Goal: Transaction & Acquisition: Purchase product/service

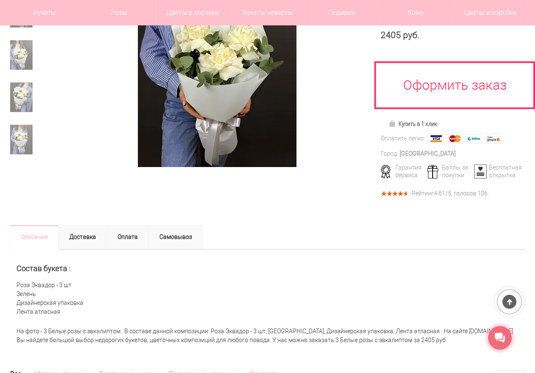
scroll to position [254, 0]
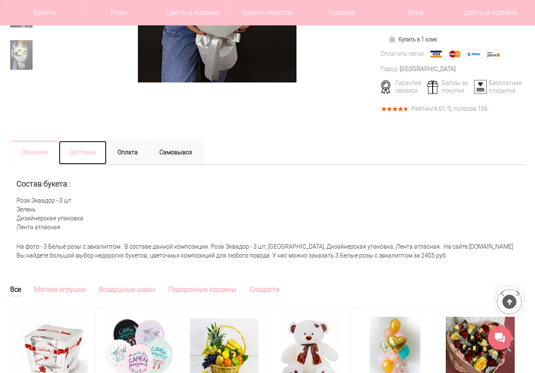
click at [82, 150] on link "Доставка" at bounding box center [82, 152] width 49 height 25
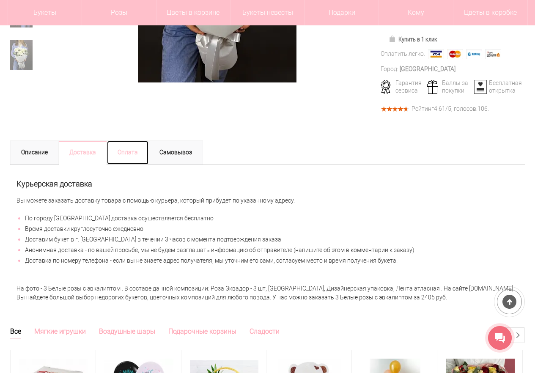
click at [131, 156] on link "Оплата" at bounding box center [127, 152] width 42 height 25
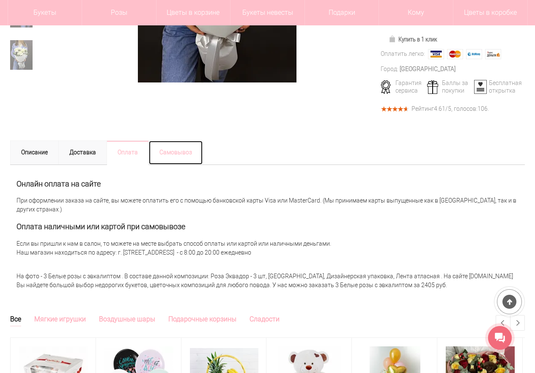
click at [175, 155] on link "Самовывоз" at bounding box center [175, 152] width 55 height 25
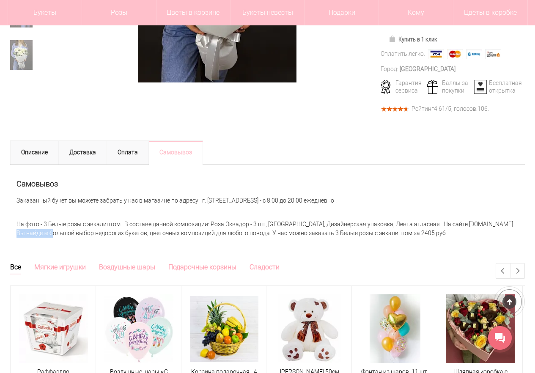
drag, startPoint x: 431, startPoint y: 225, endPoint x: 463, endPoint y: 225, distance: 31.3
click at [463, 225] on div "На фото - 3 Белые розы с эвкалиптом . В составе данной композиции: Роза Эквадор…" at bounding box center [267, 229] width 514 height 26
copy div "sbuket-nn.ru"
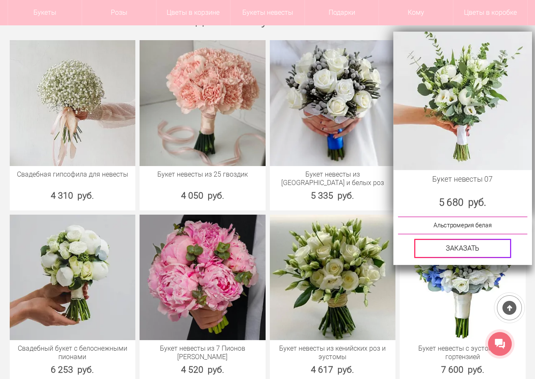
scroll to position [3592, 0]
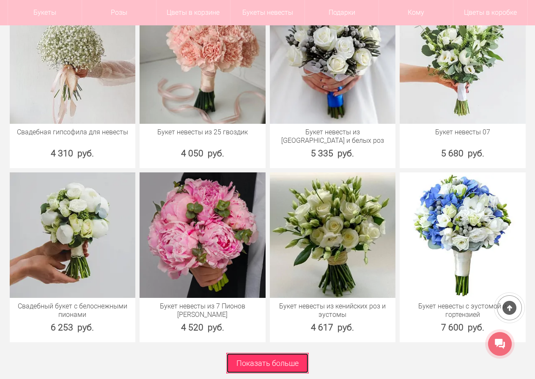
click at [227, 353] on link "Показать больше" at bounding box center [267, 363] width 82 height 21
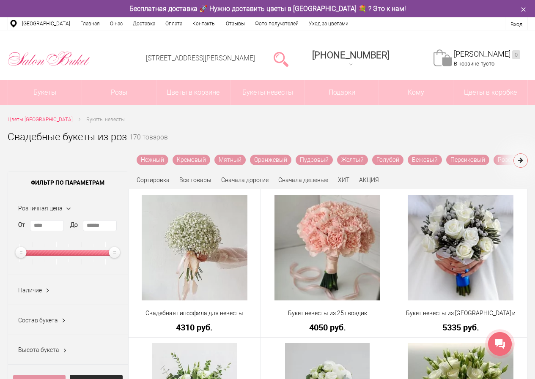
click at [520, 161] on icon at bounding box center [520, 160] width 5 height 6
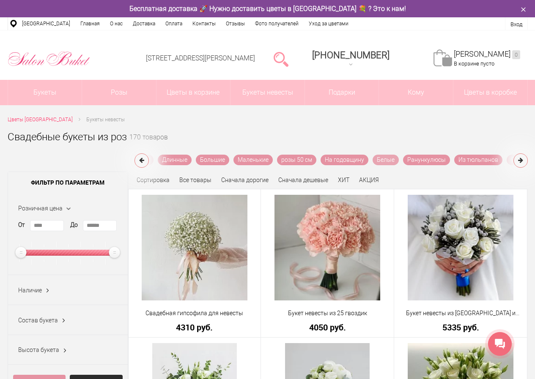
click at [376, 163] on link "Белые" at bounding box center [385, 160] width 26 height 11
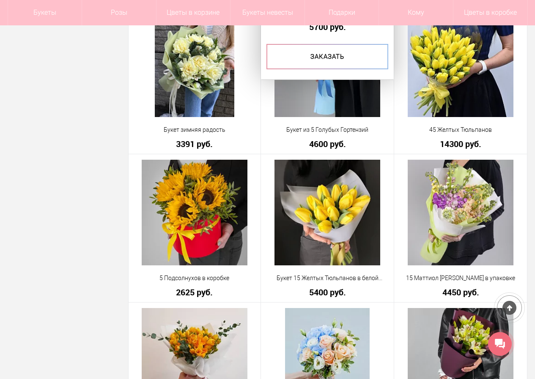
scroll to position [1226, 0]
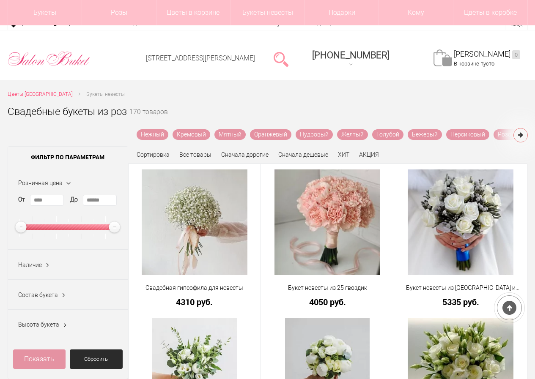
scroll to position [127, 0]
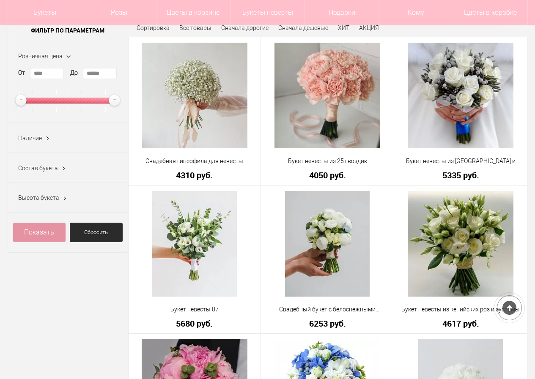
click at [54, 167] on span "Состав букета" at bounding box center [38, 168] width 40 height 7
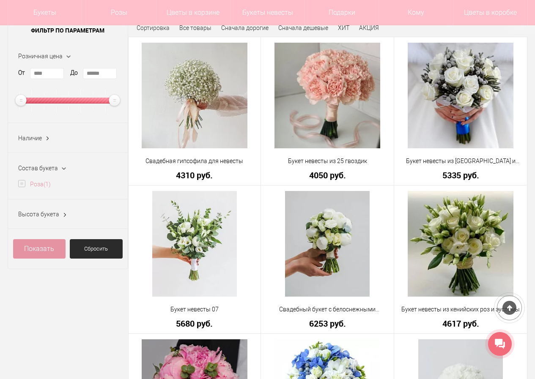
click at [22, 186] on label "Роза (1)" at bounding box center [34, 184] width 33 height 9
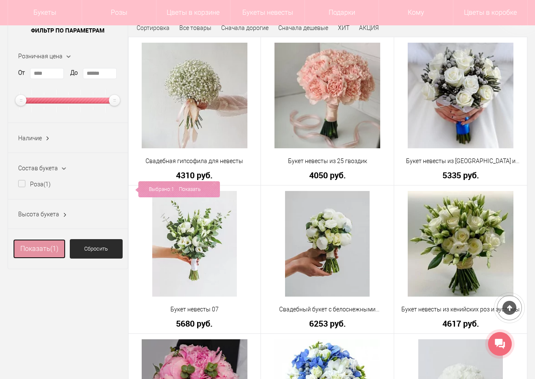
click at [28, 249] on link "Показать (1)" at bounding box center [39, 248] width 52 height 19
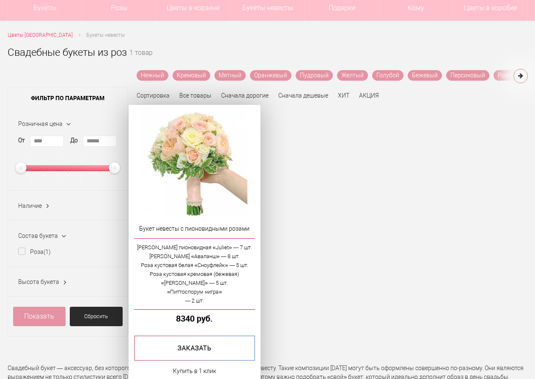
scroll to position [127, 0]
